Goal: Transaction & Acquisition: Purchase product/service

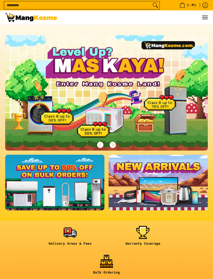
click at [205, 21] on button "Menu" at bounding box center [205, 17] width 6 height 14
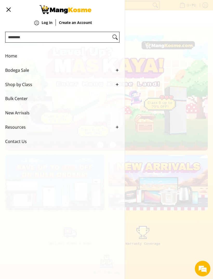
click at [117, 75] on link "Bodega Sale" at bounding box center [62, 70] width 114 height 14
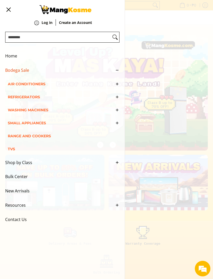
click at [115, 111] on link "Washing Machines" at bounding box center [64, 109] width 112 height 13
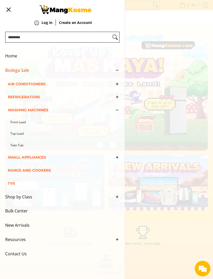
click at [38, 115] on span "Washing Machines" at bounding box center [60, 109] width 104 height 13
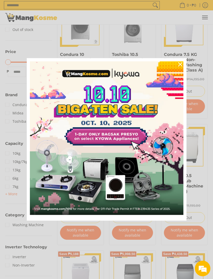
click at [176, 69] on div "Close" at bounding box center [180, 64] width 8 height 8
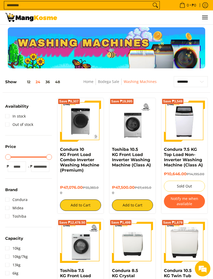
click at [200, 18] on ul "0 Log in Create an Account Search..." at bounding box center [135, 17] width 146 height 14
click at [205, 17] on span "Menu" at bounding box center [205, 17] width 6 height 0
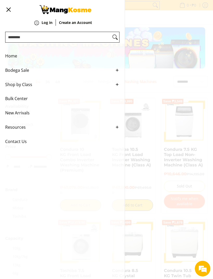
click at [119, 70] on icon "Main Menu" at bounding box center [117, 70] width 5 height 5
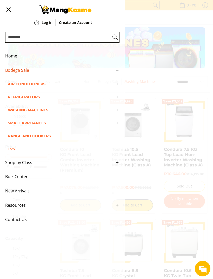
click at [119, 109] on link "Washing Machines" at bounding box center [64, 109] width 112 height 13
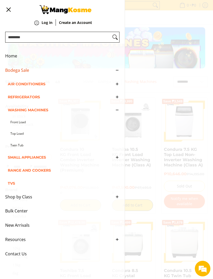
click at [22, 125] on link "Front Load" at bounding box center [64, 122] width 109 height 12
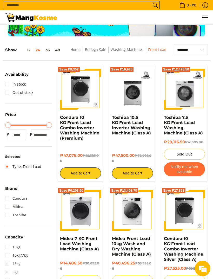
scroll to position [28, 0]
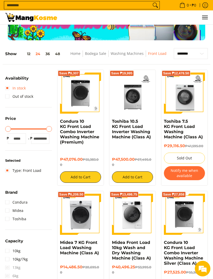
click at [21, 92] on link "In stock" at bounding box center [15, 88] width 21 height 8
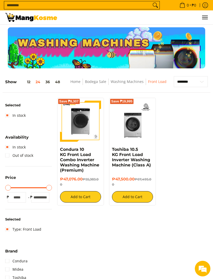
click at [207, 14] on button "Menu" at bounding box center [205, 17] width 6 height 14
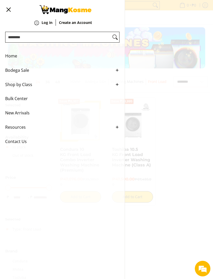
click at [116, 86] on icon "Main Menu" at bounding box center [117, 84] width 5 height 5
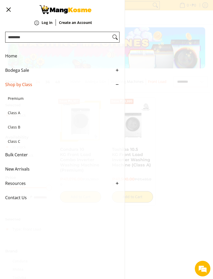
click at [115, 71] on icon "Main Menu" at bounding box center [117, 70] width 5 height 5
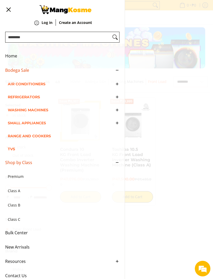
click at [116, 99] on icon "Main Menu" at bounding box center [117, 97] width 5 height 5
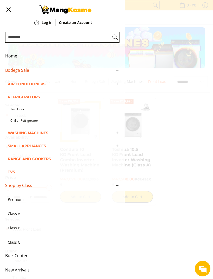
click at [34, 101] on span "Refrigerators" at bounding box center [60, 96] width 104 height 13
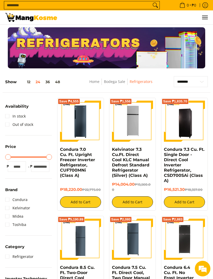
click at [53, 82] on button "48" at bounding box center [58, 82] width 10 height 4
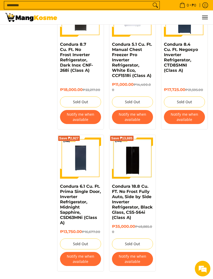
scroll to position [2004, 0]
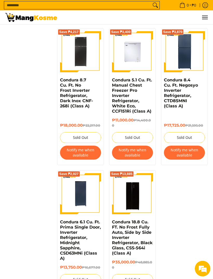
click at [138, 201] on img at bounding box center [132, 193] width 41 height 41
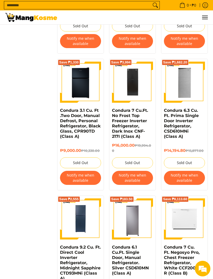
scroll to position [719, 0]
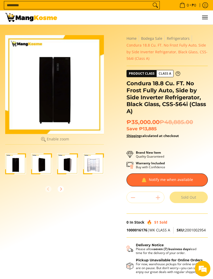
click at [98, 160] on img "Condura 18.8 Cu. FT. No Frost Fully Auto, Side by Side Inverter Refrigerator, B…" at bounding box center [93, 163] width 21 height 21
